Goal: Task Accomplishment & Management: Manage account settings

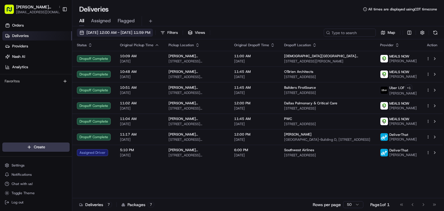
click at [97, 32] on span "[DATE] 12:00 AM - [DATE] 11:59 PM" at bounding box center [118, 32] width 64 height 5
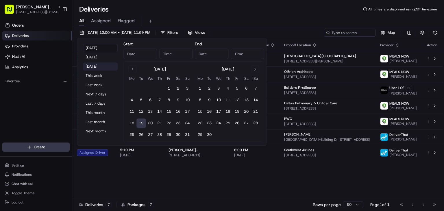
type input "[DATE]"
type input "12:00 AM"
type input "[DATE]"
type input "11:59 PM"
click at [143, 125] on button "19" at bounding box center [140, 122] width 9 height 9
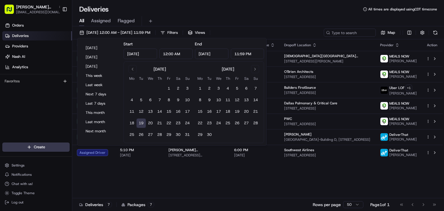
click at [335, 177] on div "Status Original Pickup Time Pickup Location Original Dropoff Time Dropoff Locat…" at bounding box center [257, 118] width 370 height 159
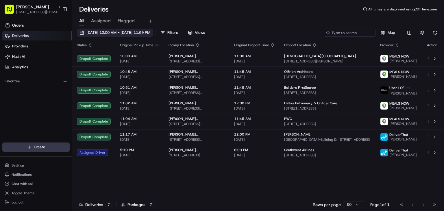
click at [103, 34] on span "[DATE] 12:00 AM - [DATE] 11:59 PM" at bounding box center [118, 32] width 64 height 5
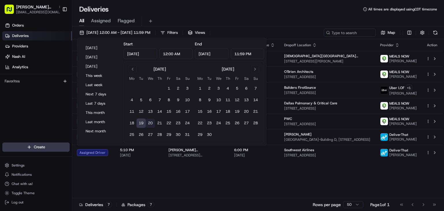
click at [149, 126] on button "20" at bounding box center [150, 122] width 9 height 9
type input "[DATE]"
click at [267, 26] on div "[DATE] 12:00 AM - [DATE] 11:59 PM Filters Views Map Status Original Pickup Time…" at bounding box center [257, 119] width 371 height 186
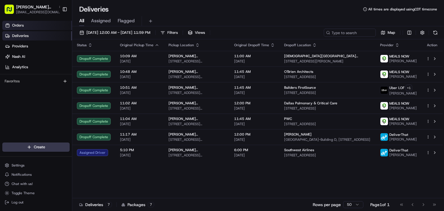
click at [47, 25] on link "Orders" at bounding box center [37, 25] width 70 height 9
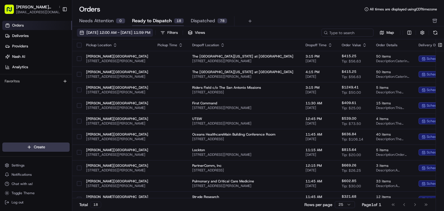
click at [113, 33] on span "[DATE] 12:00 AM - [DATE] 11:59 PM" at bounding box center [118, 32] width 64 height 5
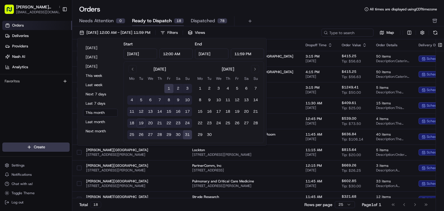
click at [147, 123] on button "20" at bounding box center [150, 122] width 9 height 9
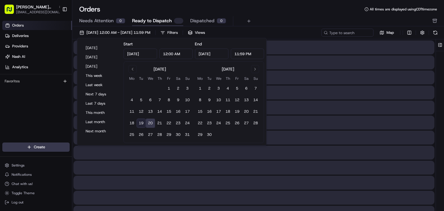
type input "[DATE]"
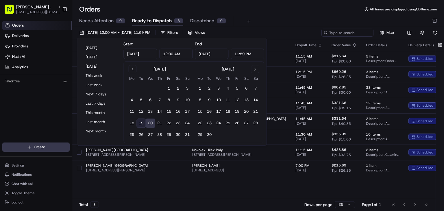
click at [265, 27] on div "[DATE] 12:00 AM - [DATE] 11:59 PM Filters Views Map Pickup Location Pickup Time…" at bounding box center [257, 120] width 371 height 188
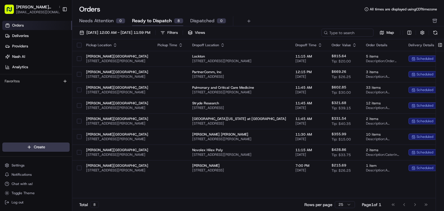
click at [79, 45] on button "button" at bounding box center [79, 45] width 5 height 5
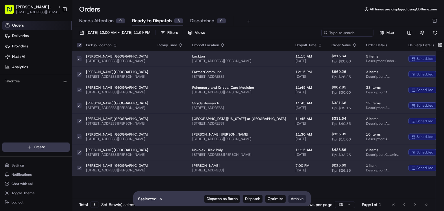
click at [297, 201] on button "Archive" at bounding box center [297, 199] width 18 height 8
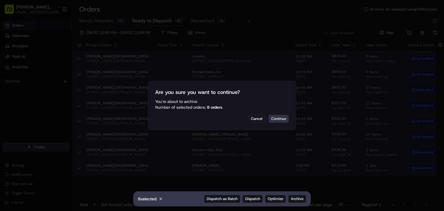
click at [276, 118] on button "Continue" at bounding box center [278, 119] width 20 height 8
